Goal: Task Accomplishment & Management: Use online tool/utility

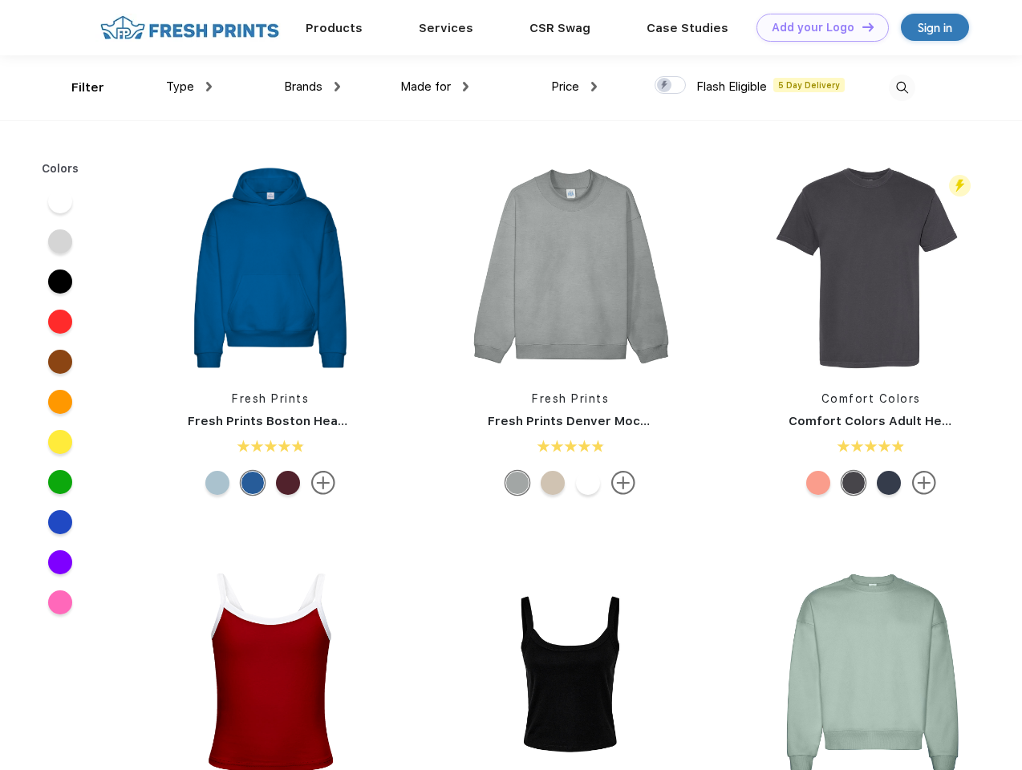
scroll to position [1, 0]
click at [816, 27] on link "Add your Logo Design Tool" at bounding box center [822, 28] width 132 height 28
click at [0, 0] on div "Design Tool" at bounding box center [0, 0] width 0 height 0
click at [861, 26] on link "Add your Logo Design Tool" at bounding box center [822, 28] width 132 height 28
click at [77, 87] on div "Filter" at bounding box center [87, 88] width 33 height 18
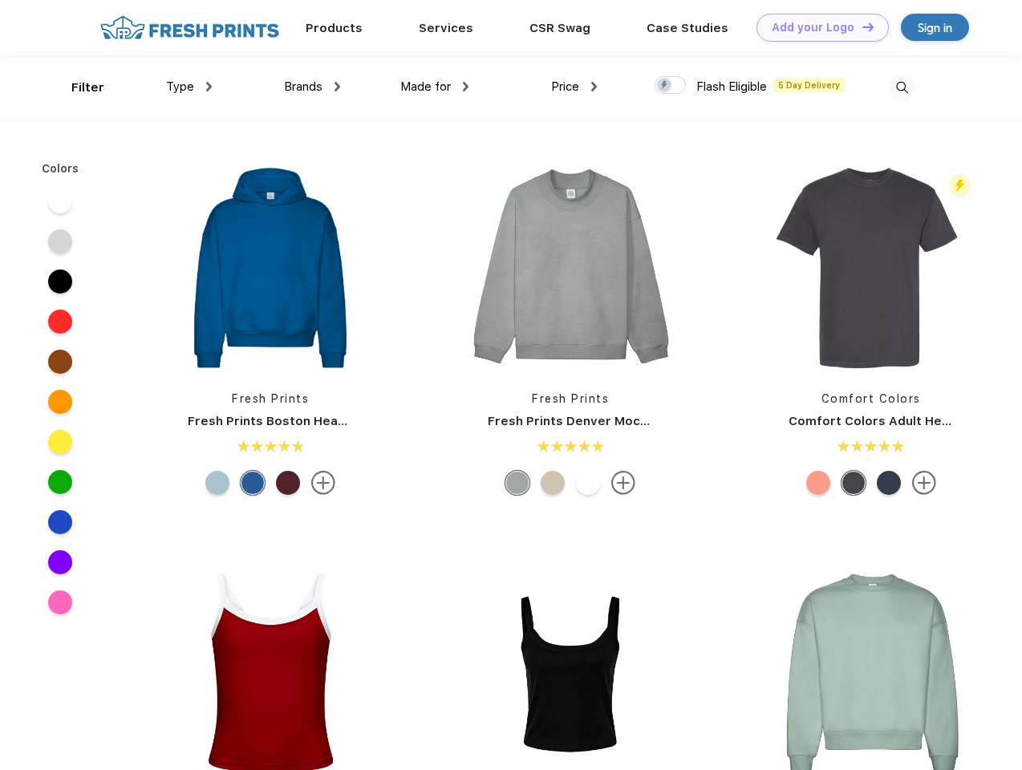
click at [189, 87] on span "Type" at bounding box center [180, 86] width 28 height 14
click at [312, 87] on span "Brands" at bounding box center [303, 86] width 38 height 14
click at [435, 87] on span "Made for" at bounding box center [425, 86] width 51 height 14
click at [574, 87] on span "Price" at bounding box center [565, 86] width 28 height 14
click at [670, 86] on div at bounding box center [669, 85] width 31 height 18
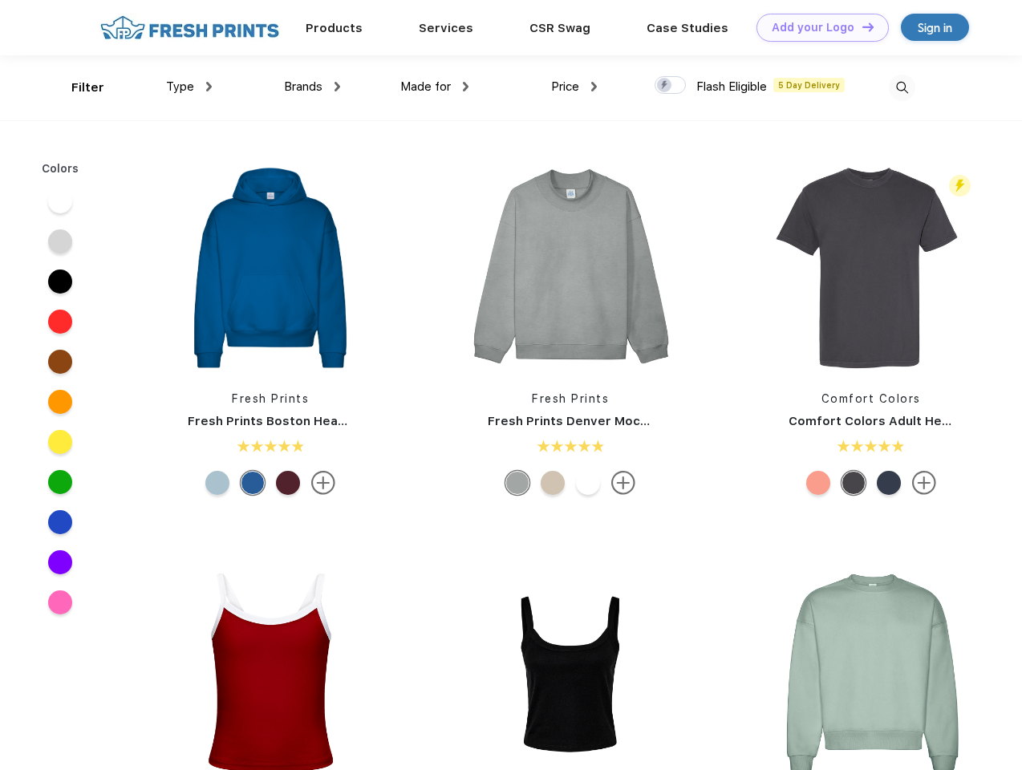
click at [665, 86] on input "checkbox" at bounding box center [659, 80] width 10 height 10
click at [901, 87] on img at bounding box center [902, 88] width 26 height 26
